Goal: Browse casually

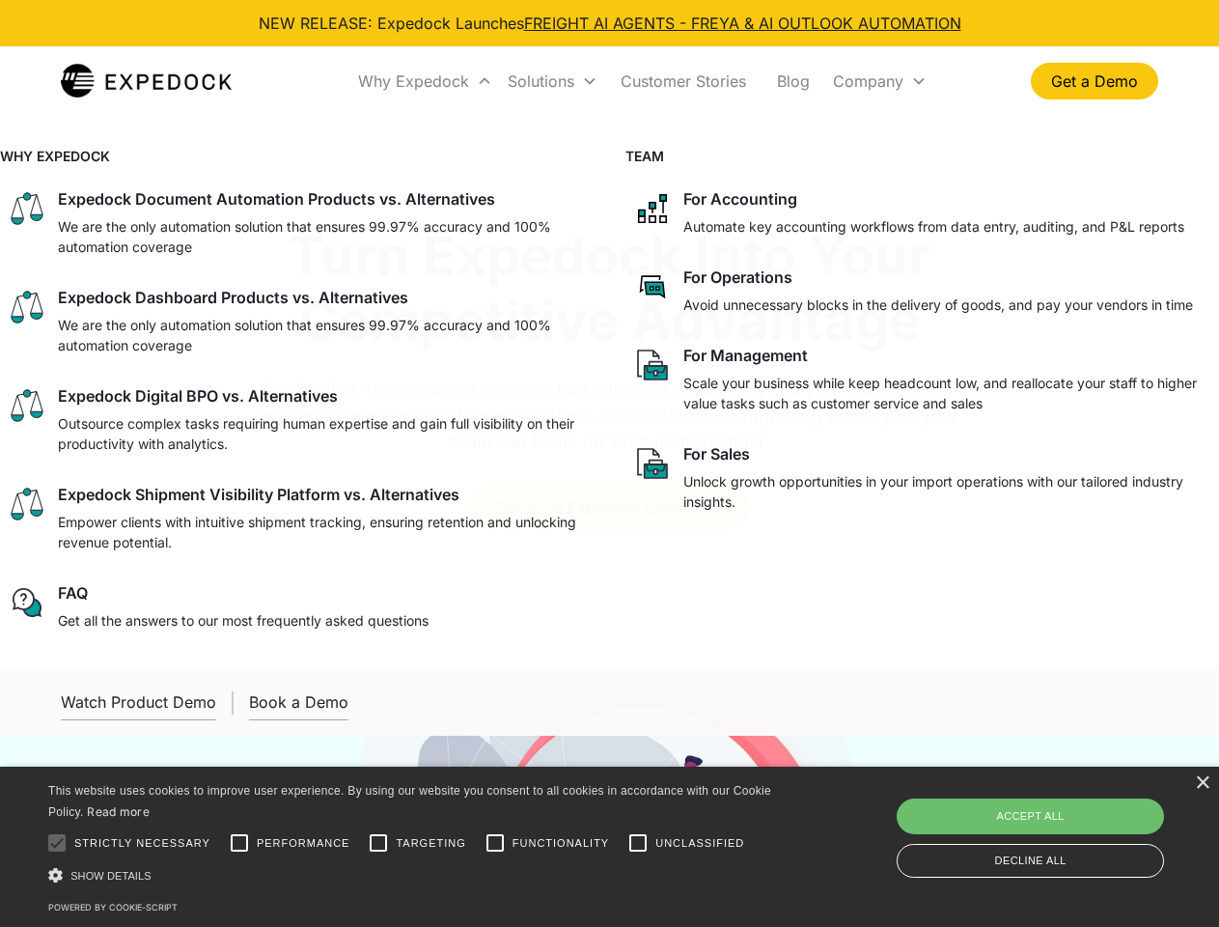
click at [426, 81] on div "Why Expedock" at bounding box center [413, 80] width 111 height 19
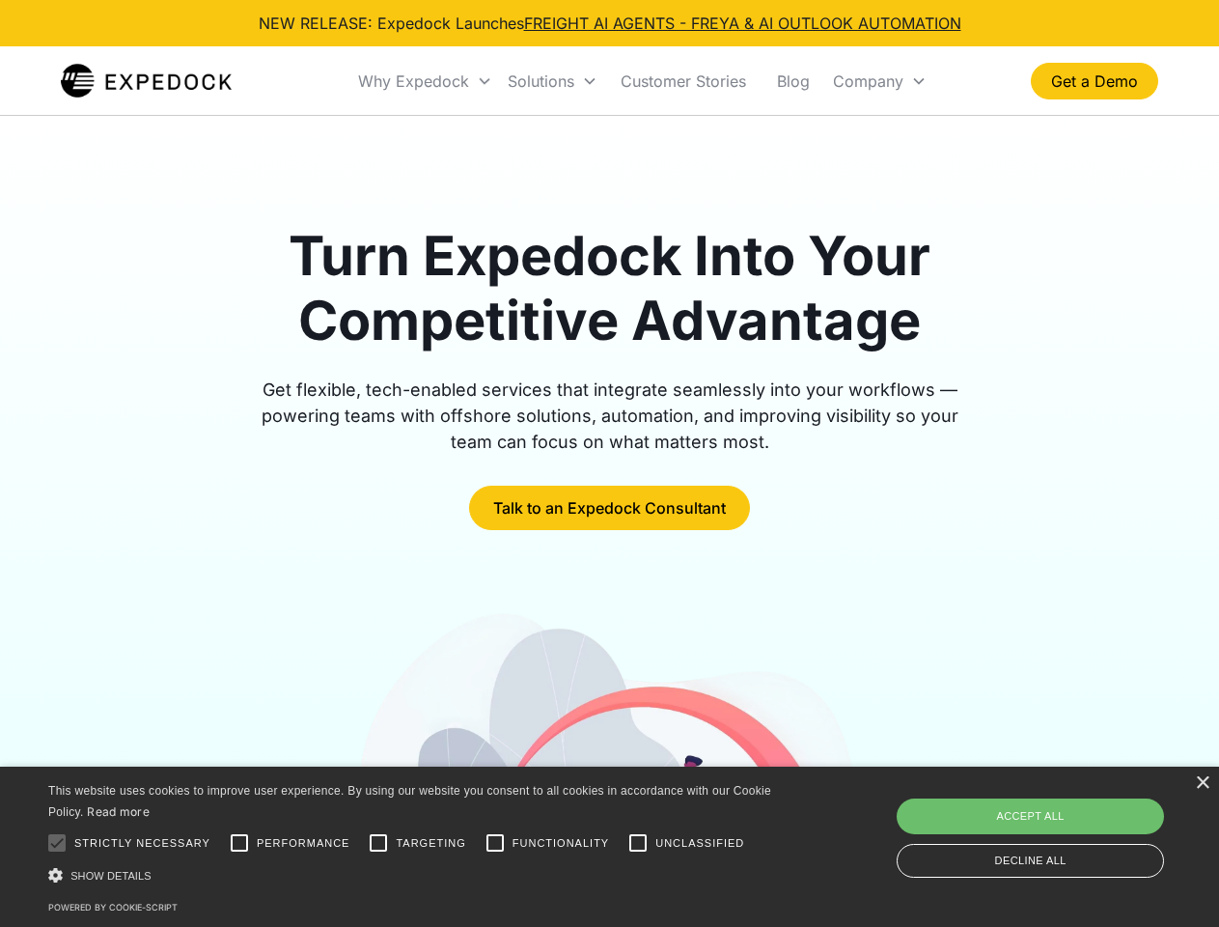
click at [552, 81] on div "Solutions" at bounding box center [541, 80] width 67 height 19
click at [880, 81] on div "Company" at bounding box center [868, 80] width 70 height 19
click at [57, 843] on div at bounding box center [57, 843] width 39 height 39
click at [239, 843] on input "Performance" at bounding box center [239, 843] width 39 height 39
checkbox input "true"
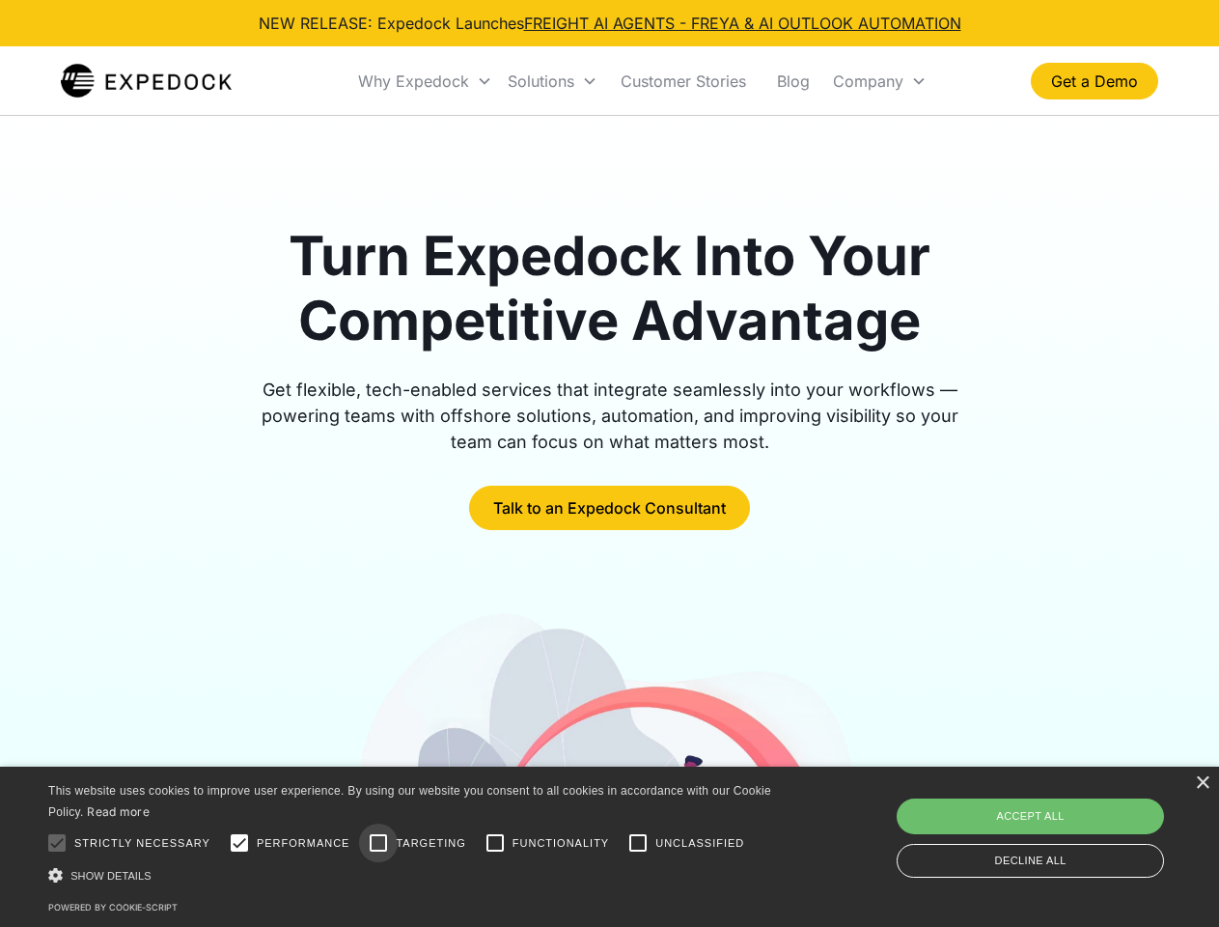
click at [378, 843] on input "Targeting" at bounding box center [378, 843] width 39 height 39
checkbox input "true"
click at [495, 843] on input "Functionality" at bounding box center [495, 843] width 39 height 39
checkbox input "true"
click at [638, 843] on input "Unclassified" at bounding box center [638, 843] width 39 height 39
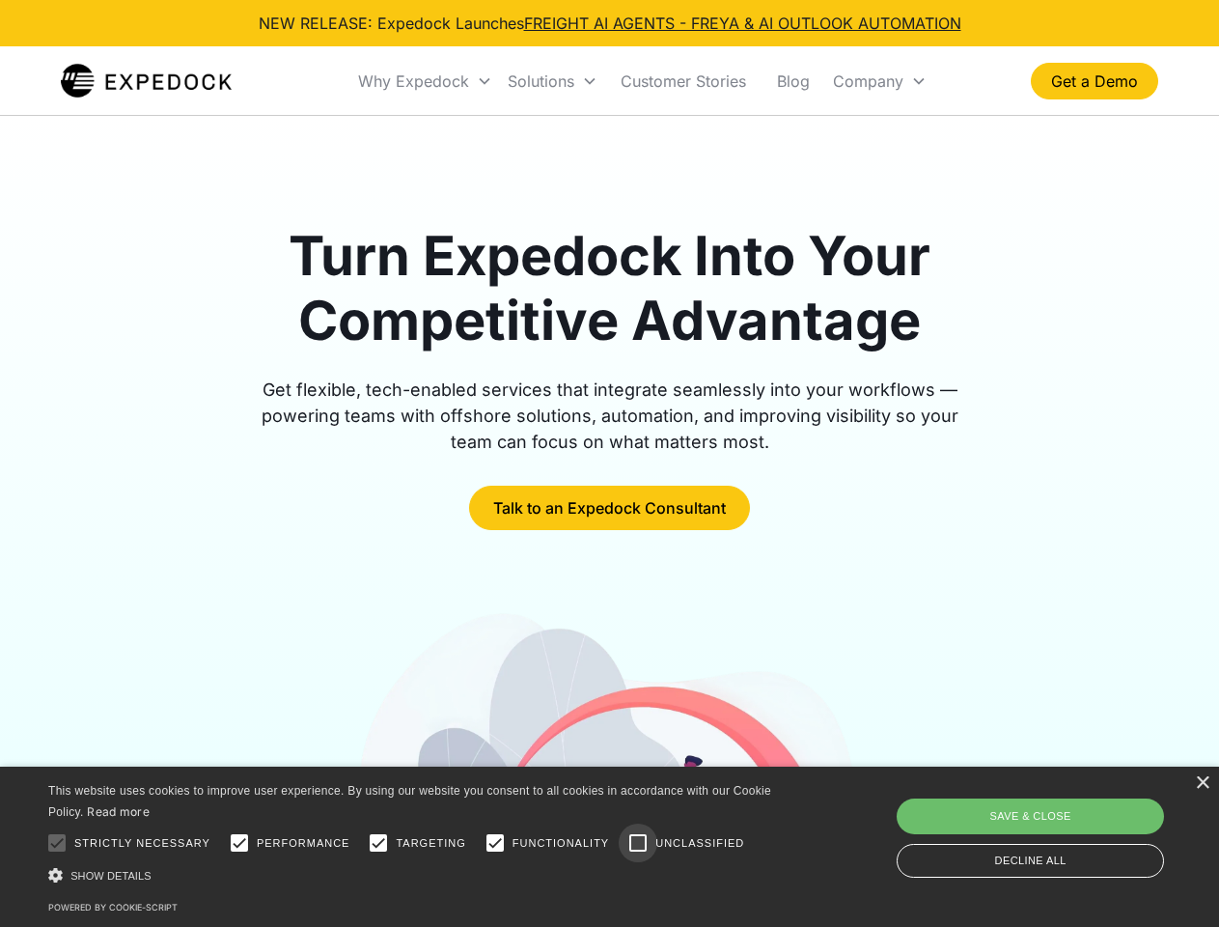
checkbox input "true"
click at [413, 875] on div "Show details Hide details" at bounding box center [413, 875] width 730 height 20
